Goal: Information Seeking & Learning: Find specific fact

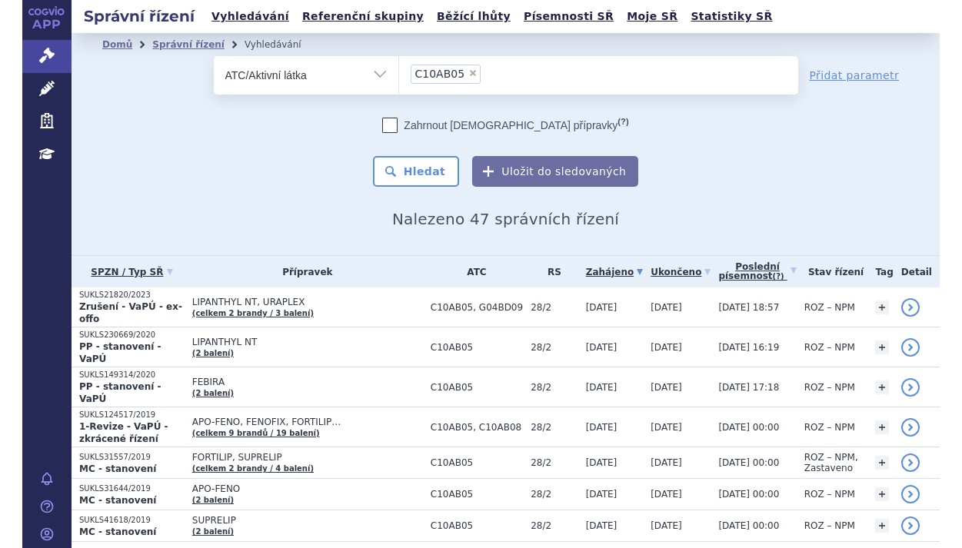
scroll to position [77, 0]
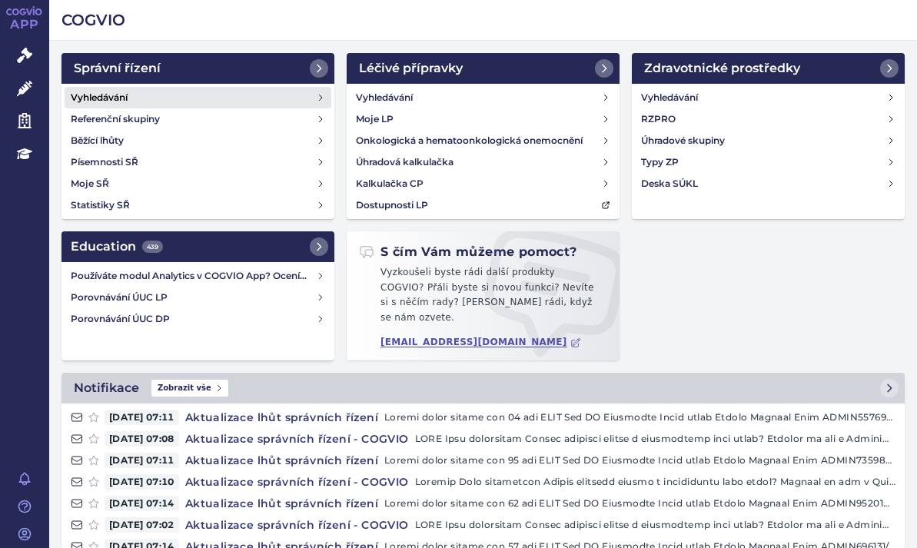
click at [98, 88] on link "Vyhledávání" at bounding box center [198, 98] width 267 height 22
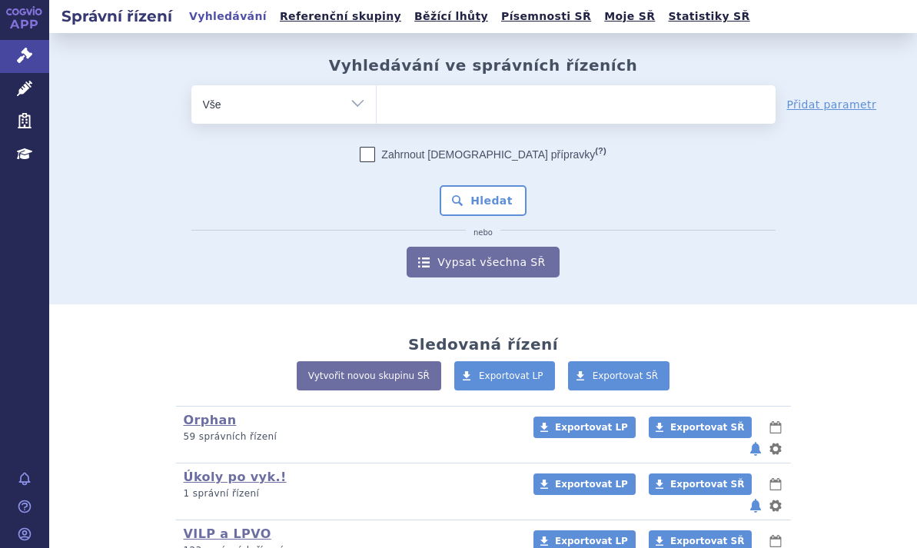
click at [398, 97] on ul at bounding box center [576, 101] width 399 height 32
click at [377, 97] on select at bounding box center [376, 104] width 1 height 38
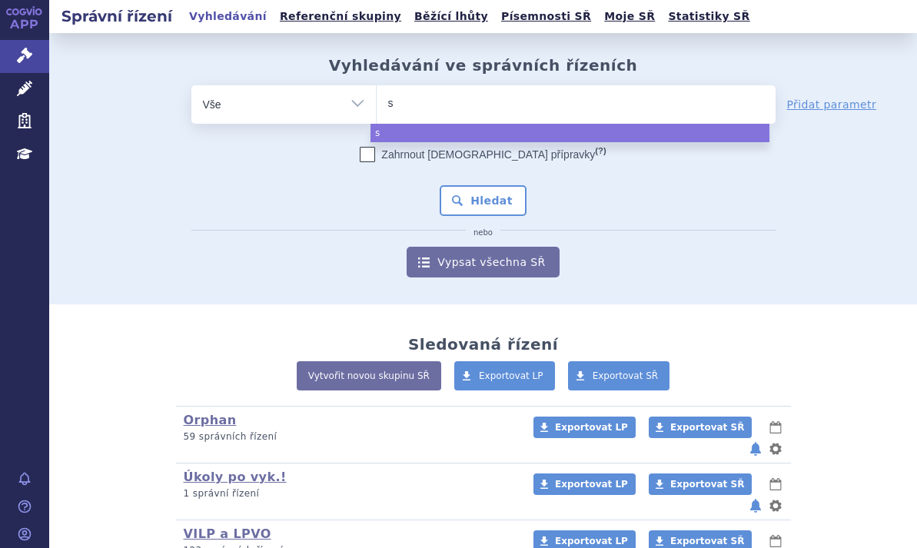
type input "sk"
type input "sky"
type input "skycl"
type input "skycla"
type input "skyclar"
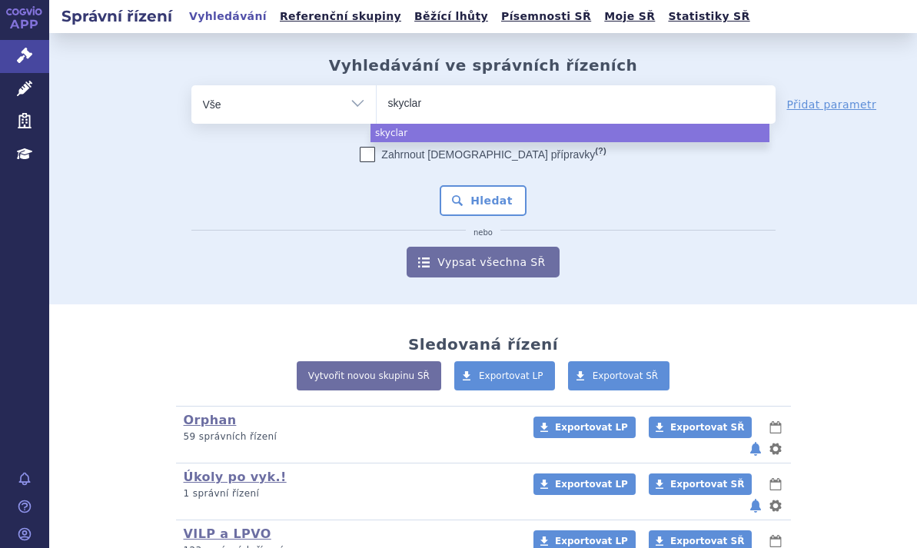
type input "skyclary"
type input "skyclarys"
type input "skyclaryss"
type input "skyclarys"
select select "skyclarys"
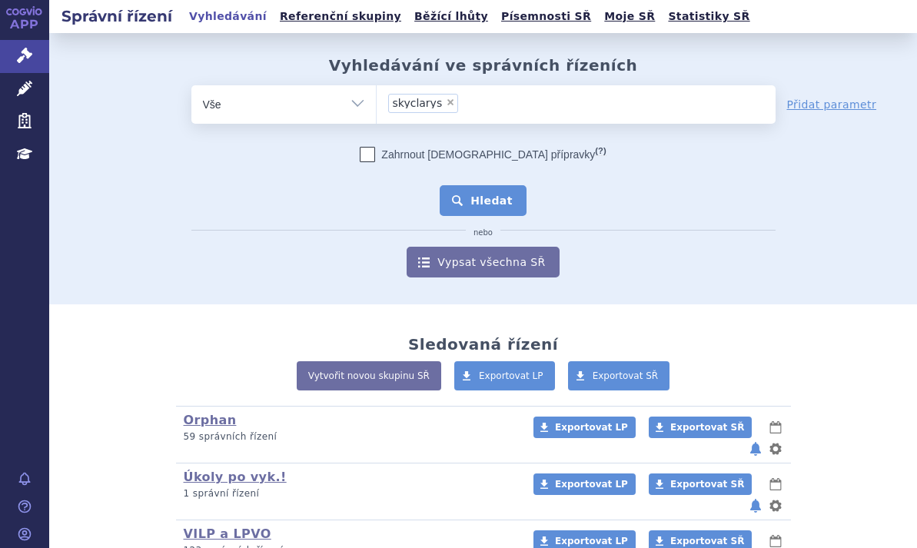
click at [456, 194] on button "Hledat" at bounding box center [483, 200] width 87 height 31
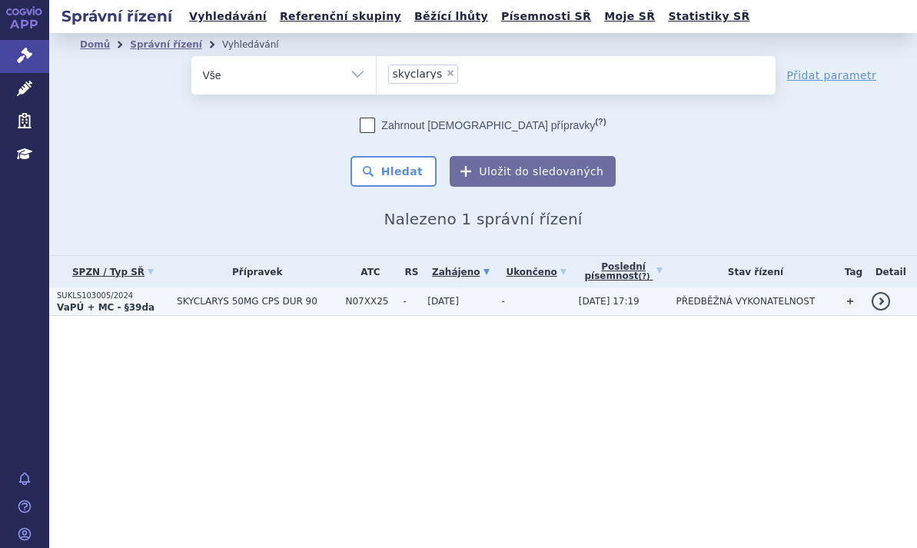
click at [280, 295] on td "SKYCLARYS 50MG CPS DUR 90" at bounding box center [253, 302] width 168 height 28
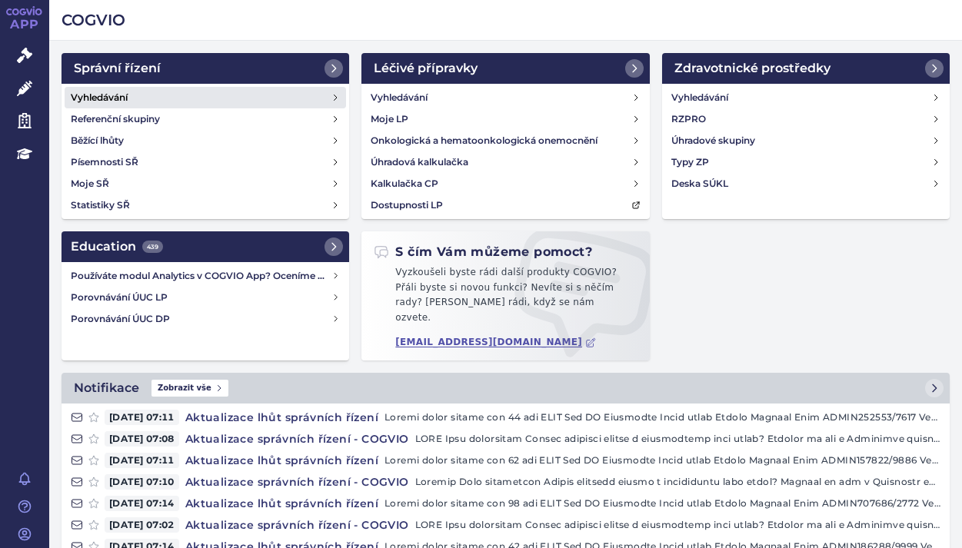
click at [126, 91] on h4 "Vyhledávání" at bounding box center [99, 97] width 57 height 15
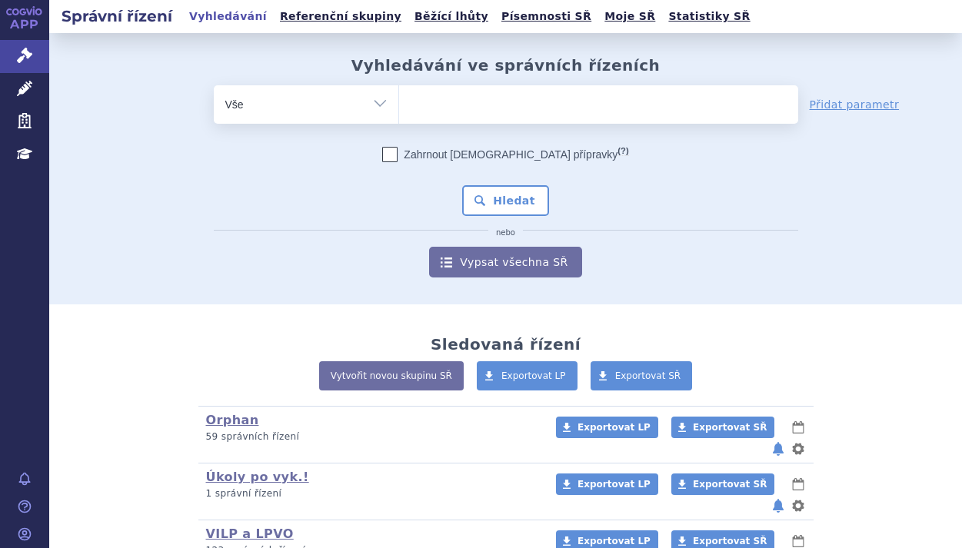
click at [454, 103] on ul at bounding box center [598, 101] width 399 height 32
click at [399, 103] on select at bounding box center [398, 104] width 1 height 38
paste input "LYVDELZI"
type input "LYVDELZI"
select select "LYVDELZI"
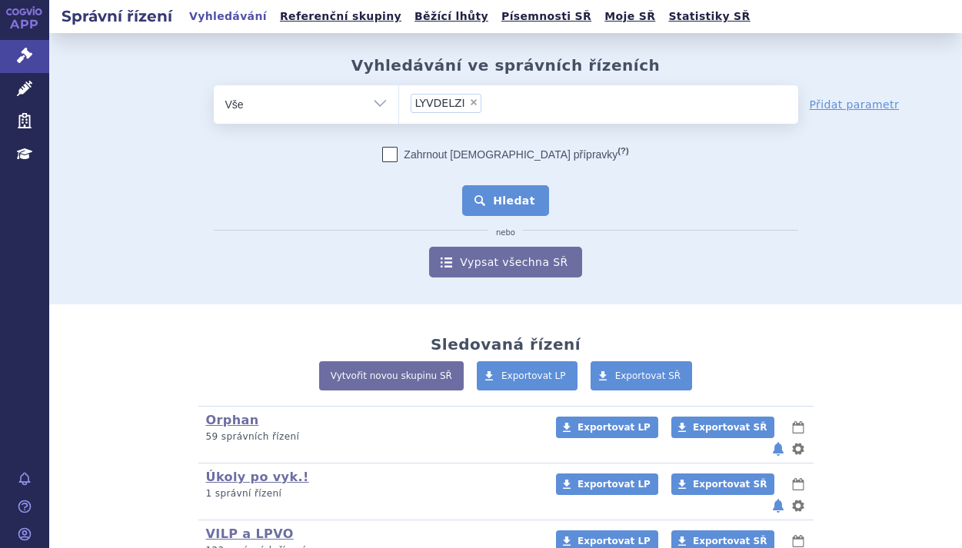
click at [485, 194] on button "Hledat" at bounding box center [505, 200] width 87 height 31
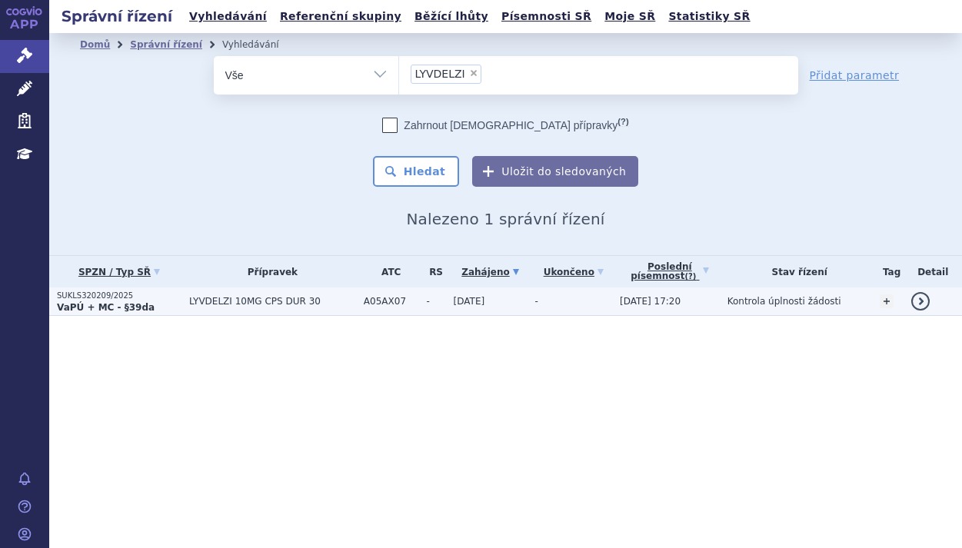
click at [125, 298] on p "SUKLS320209/2025" at bounding box center [119, 296] width 125 height 11
